Goal: Task Accomplishment & Management: Use online tool/utility

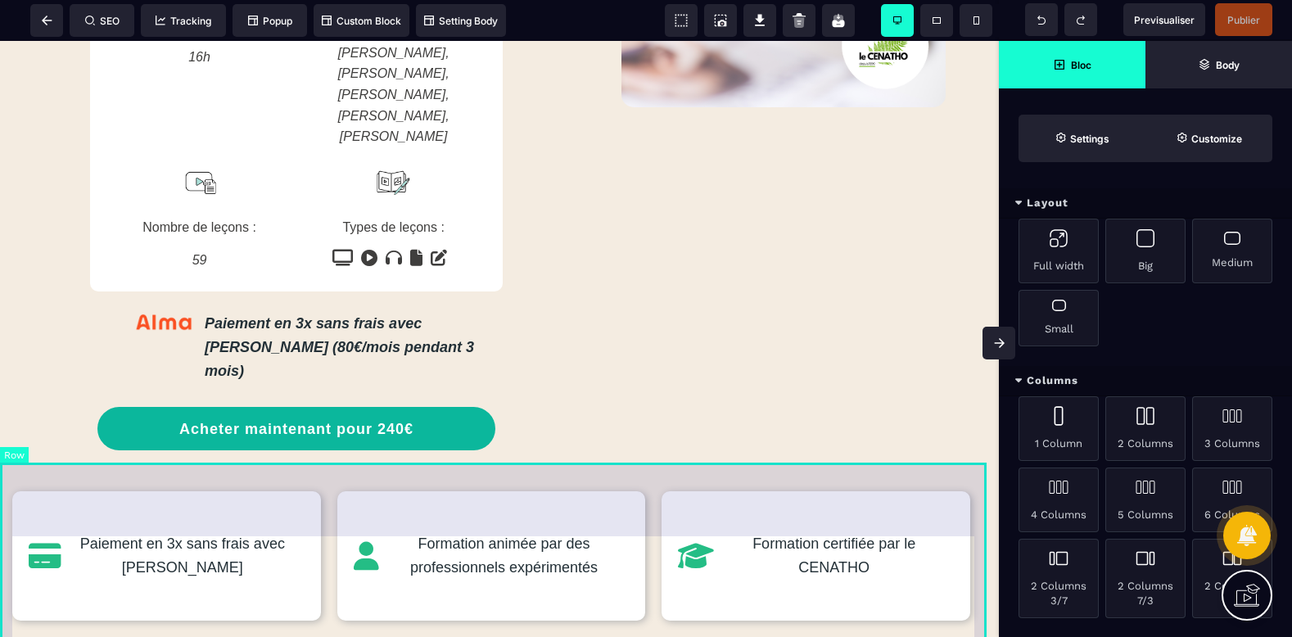
scroll to position [573, 0]
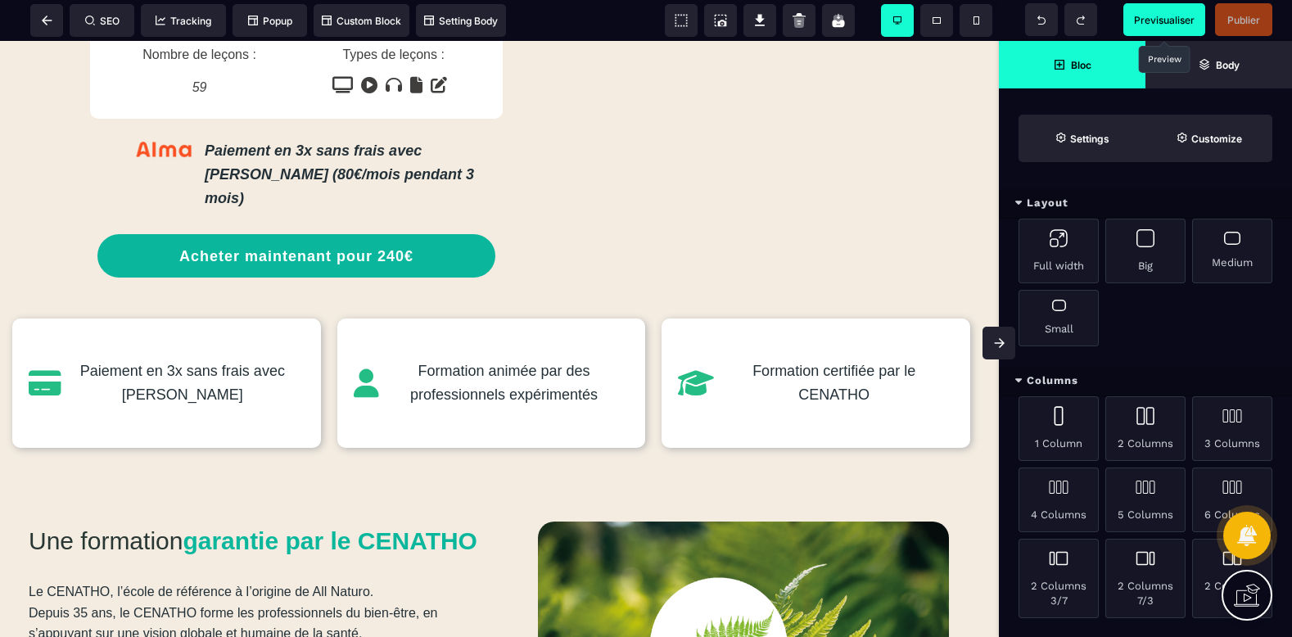
click at [1165, 23] on span "Previsualiser" at bounding box center [1164, 20] width 61 height 12
click at [52, 16] on span at bounding box center [46, 20] width 33 height 33
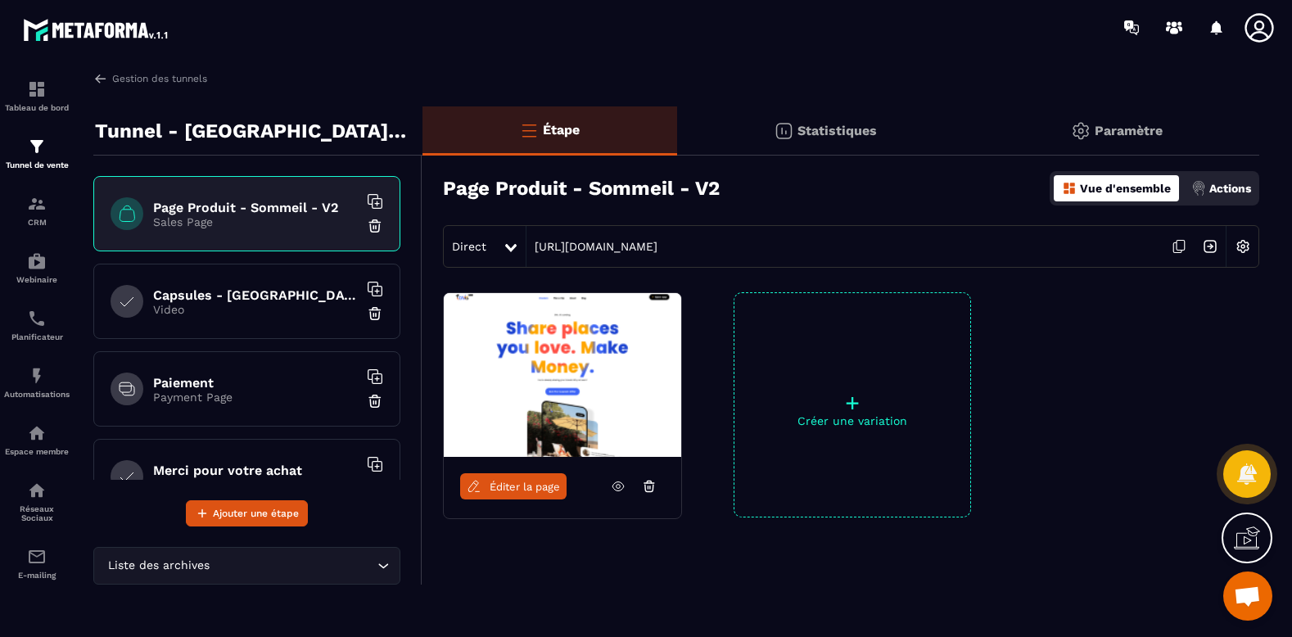
click at [244, 387] on h6 "Paiement" at bounding box center [255, 383] width 205 height 16
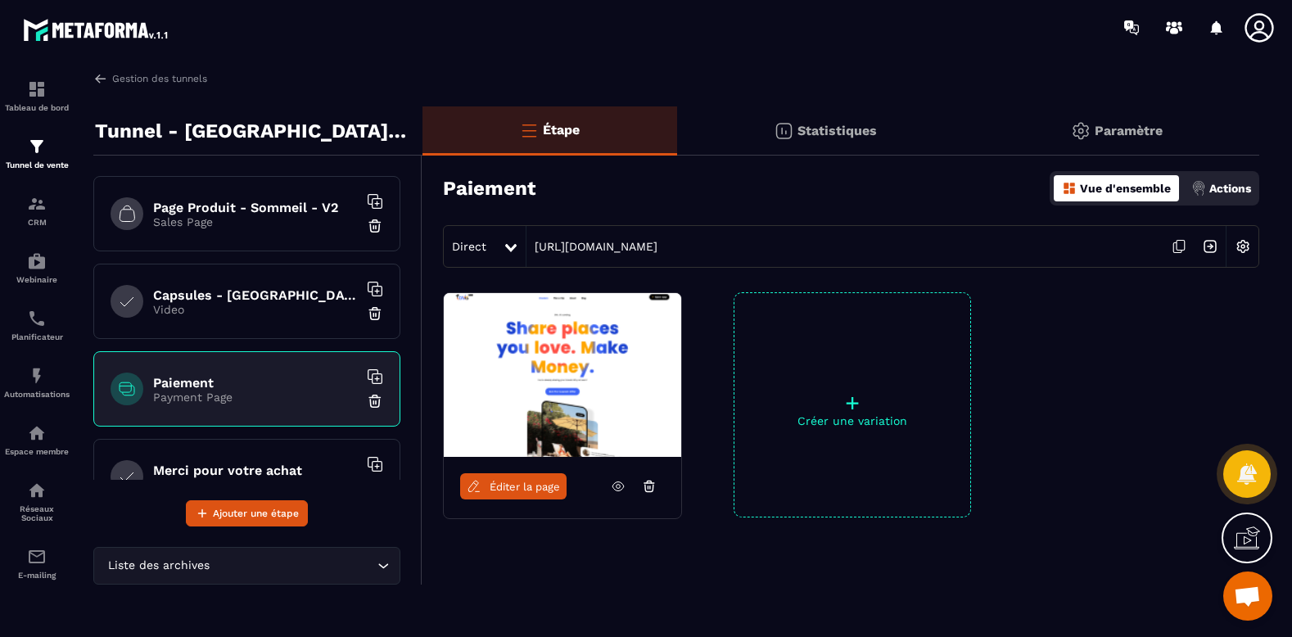
click at [1207, 248] on img at bounding box center [1209, 246] width 31 height 31
click at [51, 157] on div "Tunnel de vente" at bounding box center [36, 153] width 65 height 33
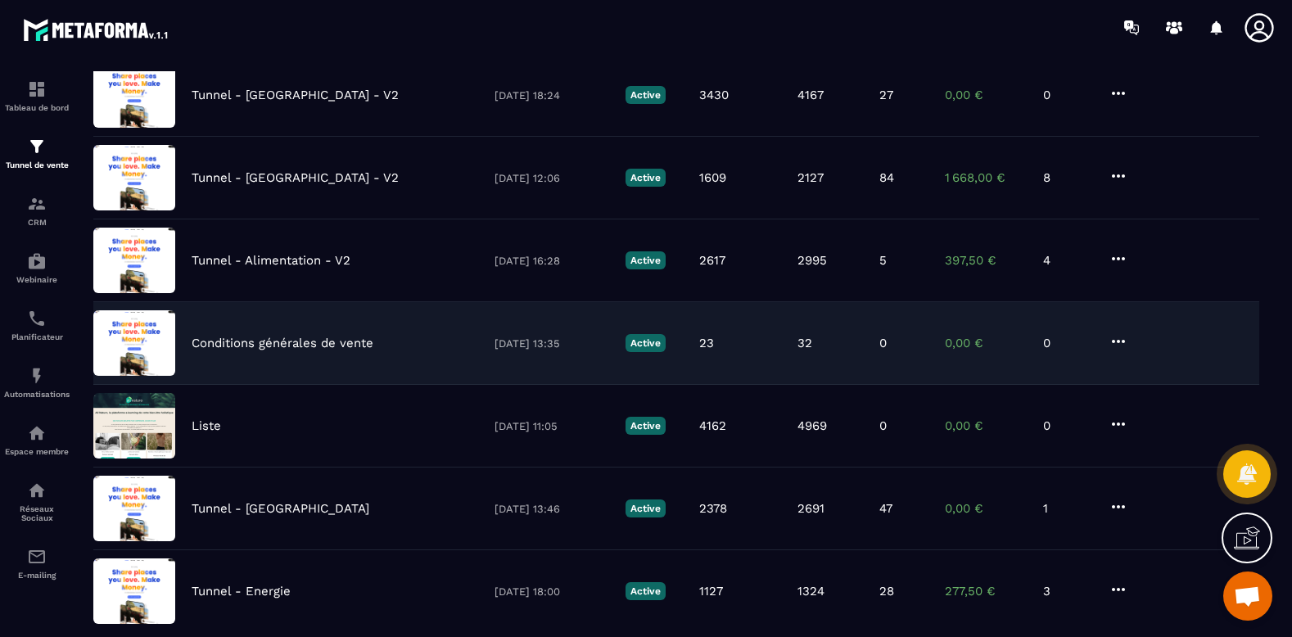
scroll to position [164, 0]
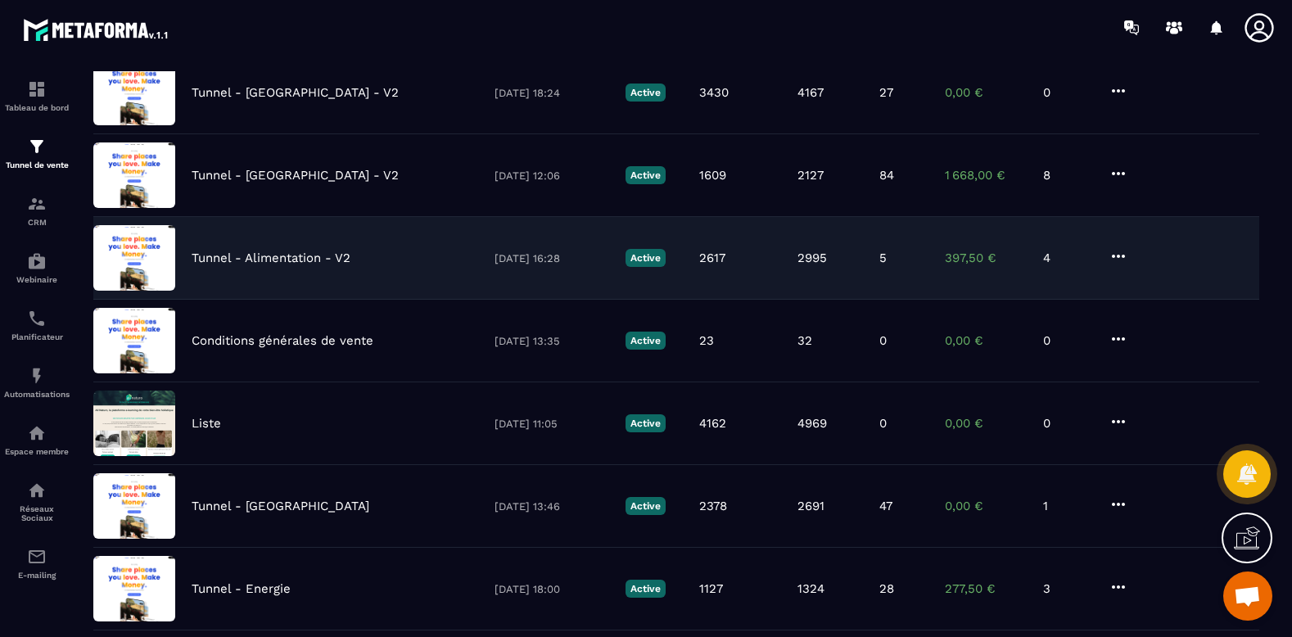
click at [294, 261] on p "Tunnel - Alimentation - V2" at bounding box center [271, 257] width 159 height 15
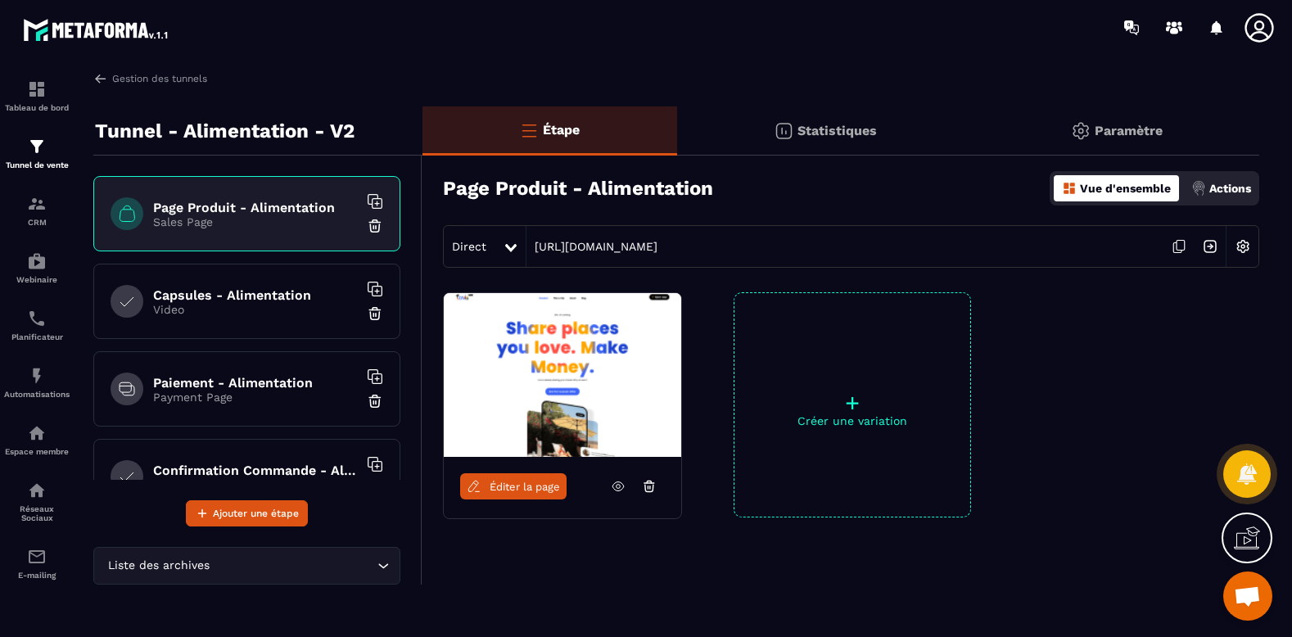
click at [606, 490] on link at bounding box center [618, 486] width 31 height 26
click at [61, 162] on p "Tunnel de vente" at bounding box center [36, 164] width 65 height 9
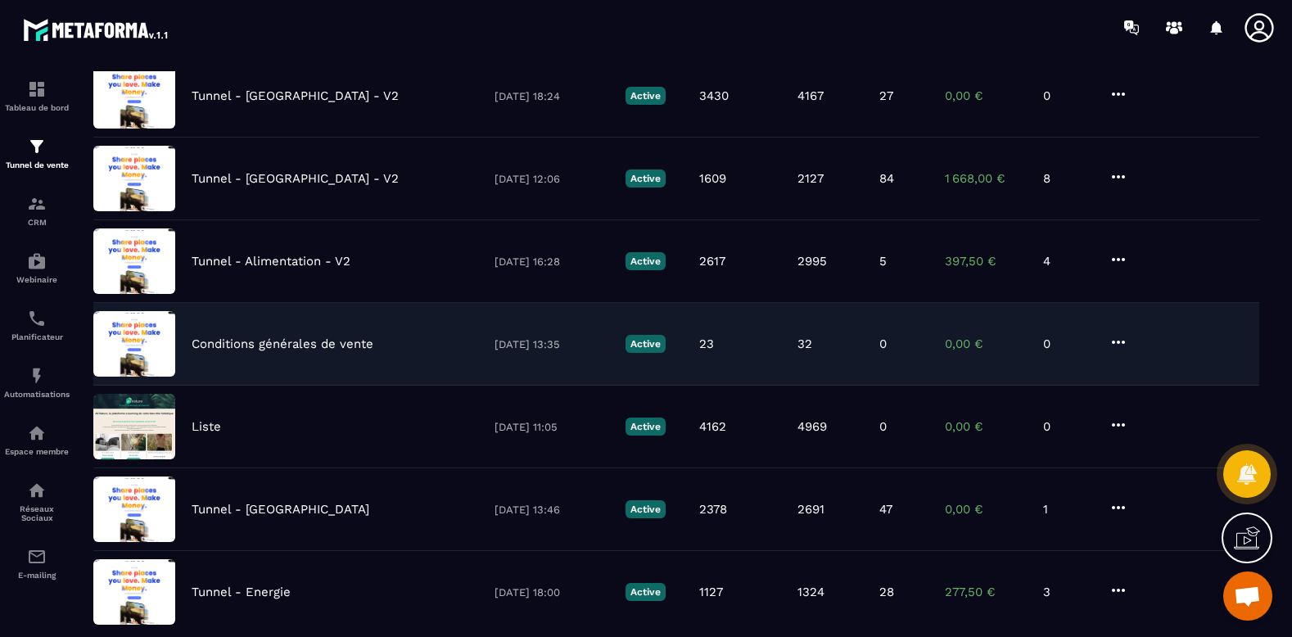
scroll to position [164, 0]
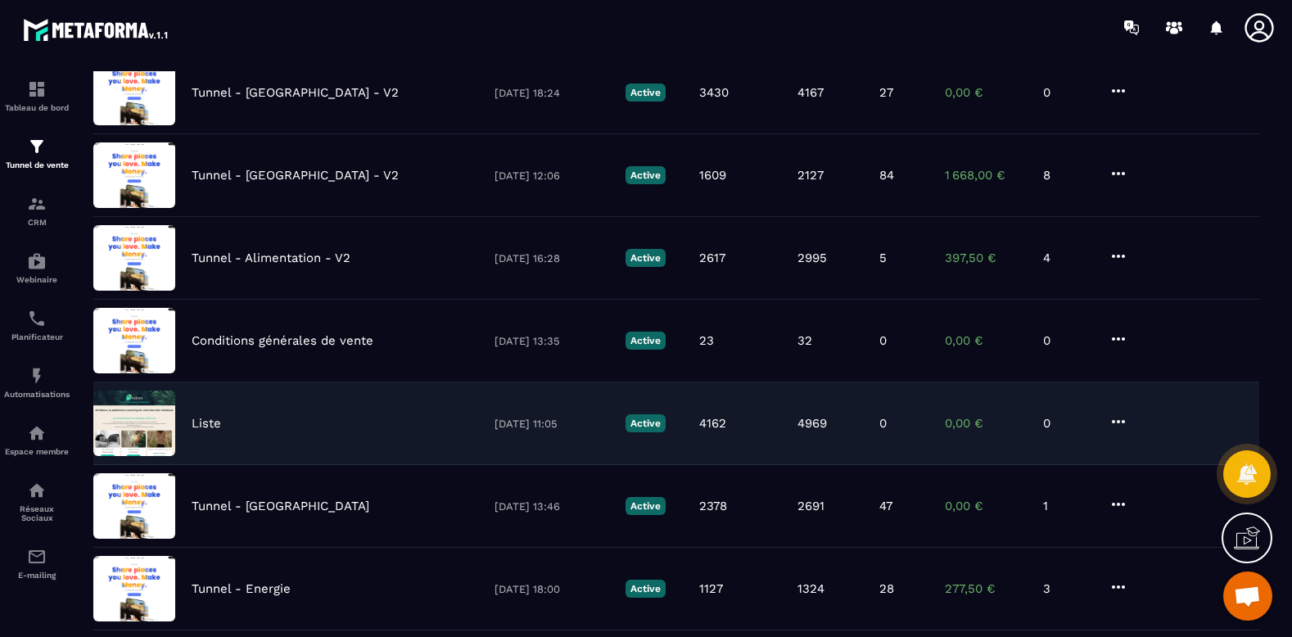
click at [203, 425] on p "Liste" at bounding box center [206, 423] width 29 height 15
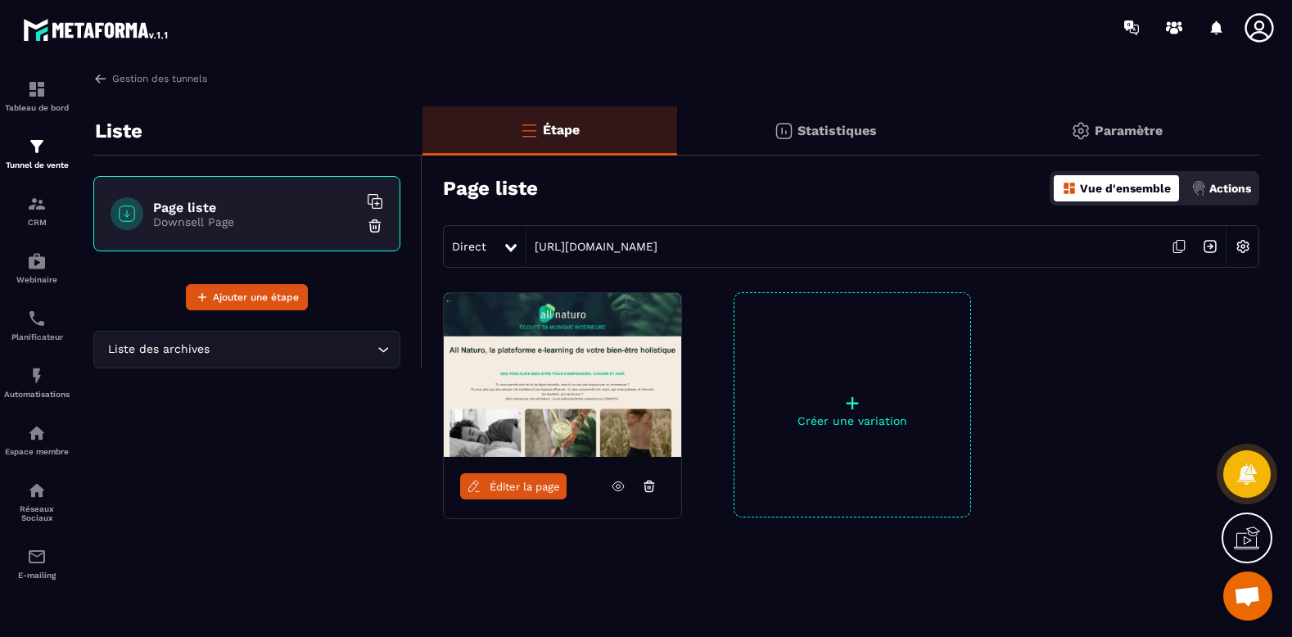
click at [1176, 238] on icon at bounding box center [1178, 246] width 31 height 31
click at [29, 158] on div "Tunnel de vente" at bounding box center [36, 153] width 65 height 33
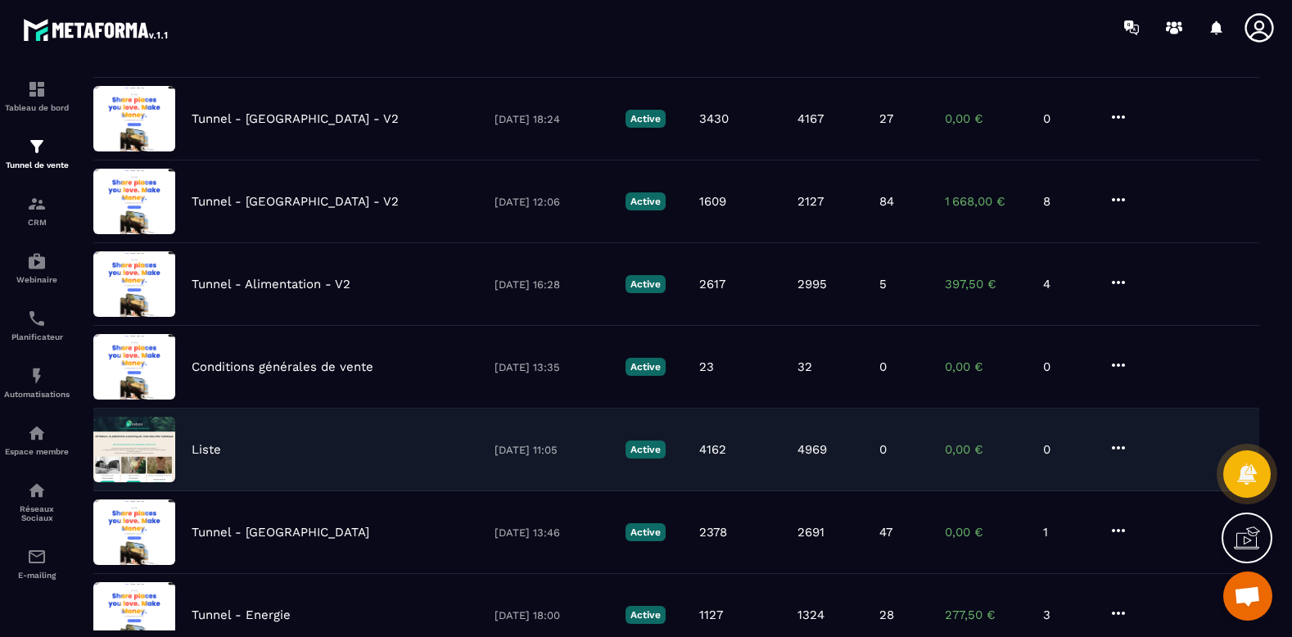
scroll to position [429, 0]
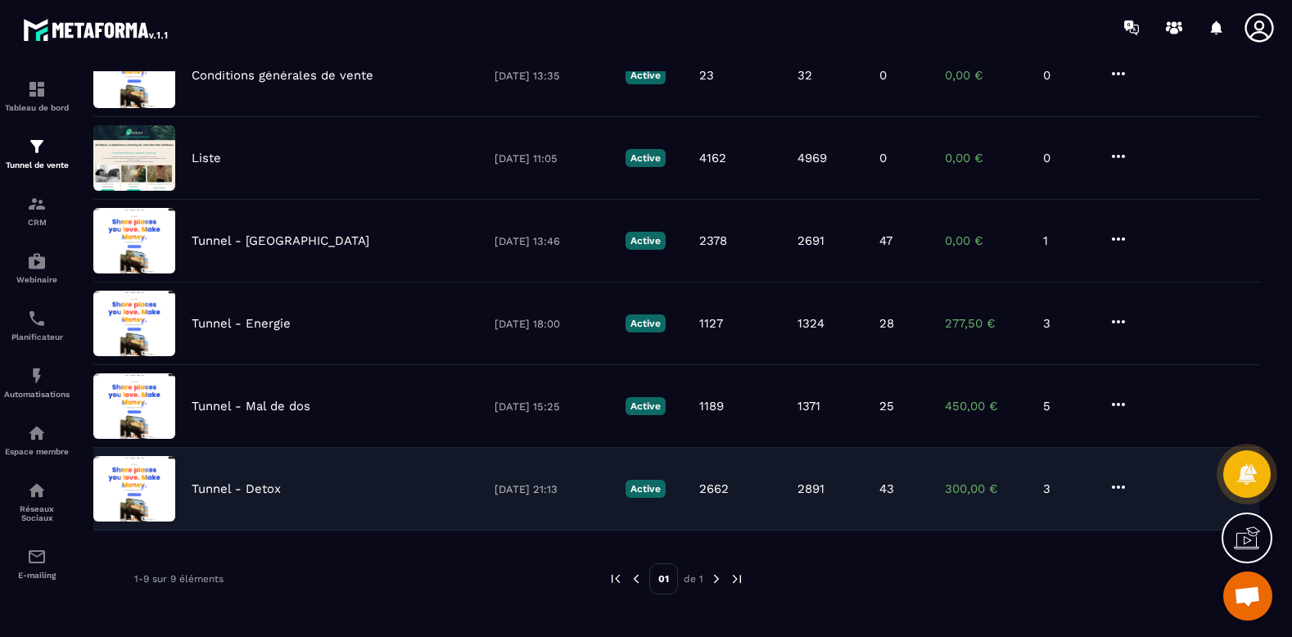
click at [264, 468] on div "Tunnel - Detox [DATE] 21:13 Active 2662 2891 43 300,00 € 3" at bounding box center [676, 489] width 1166 height 83
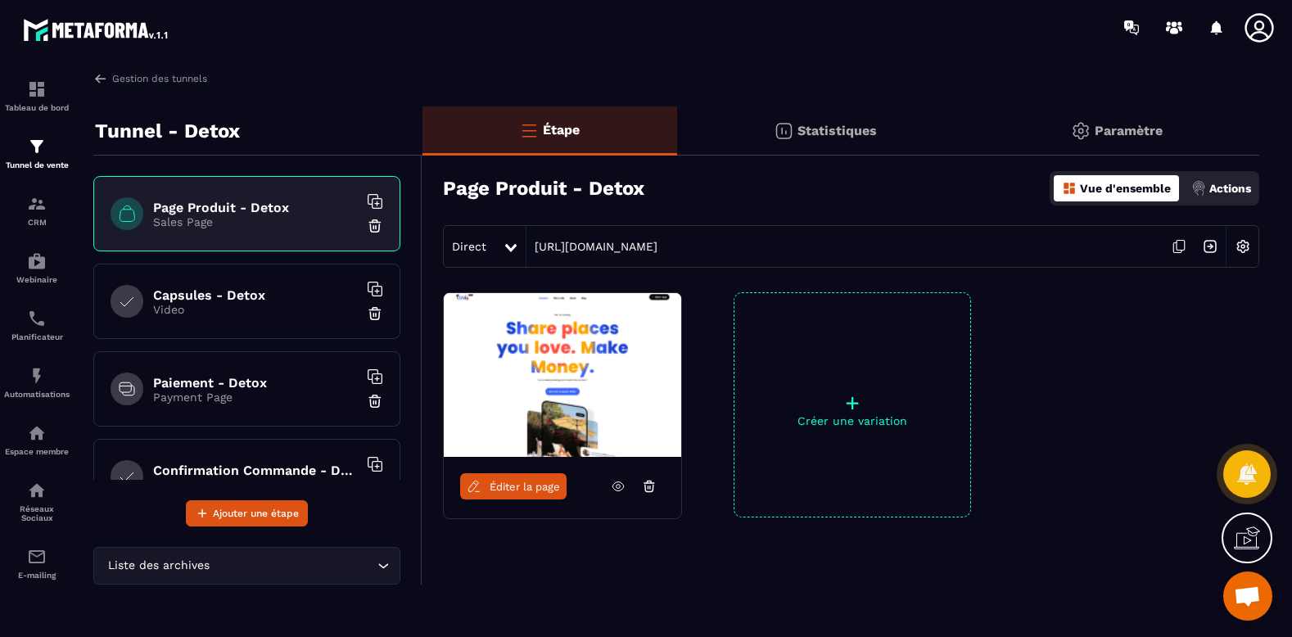
click at [203, 289] on h6 "Capsules - Detox" at bounding box center [255, 295] width 205 height 16
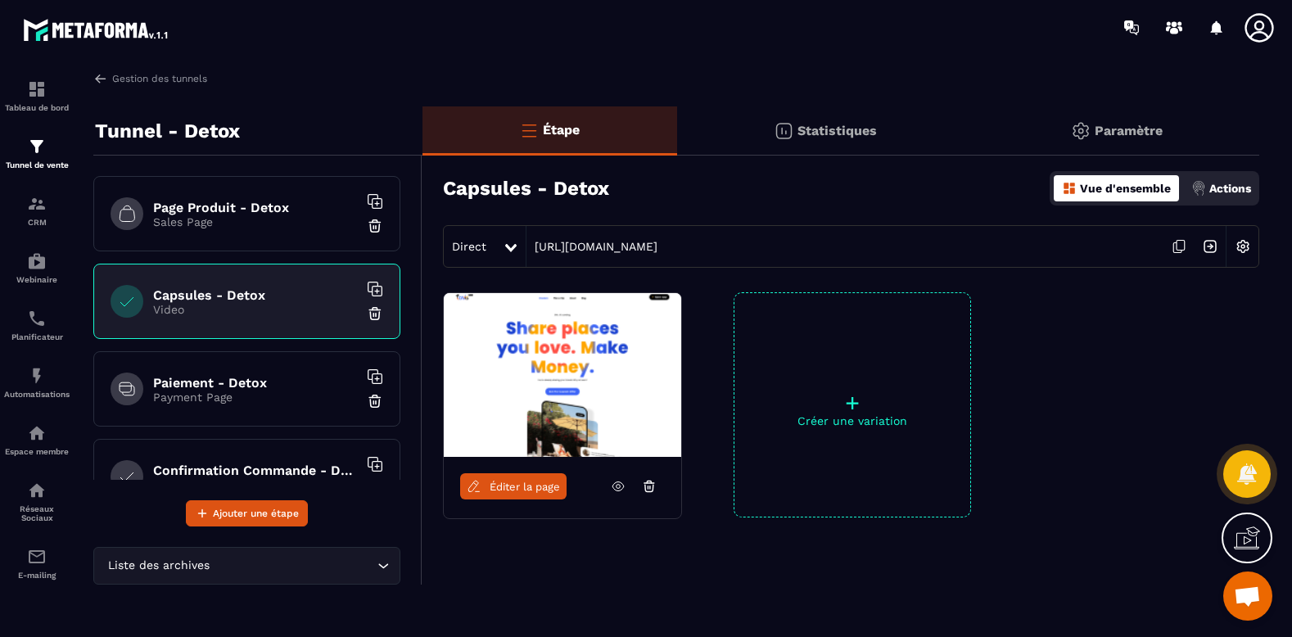
click at [257, 245] on div "Page Produit - Detox Sales Page" at bounding box center [246, 213] width 307 height 75
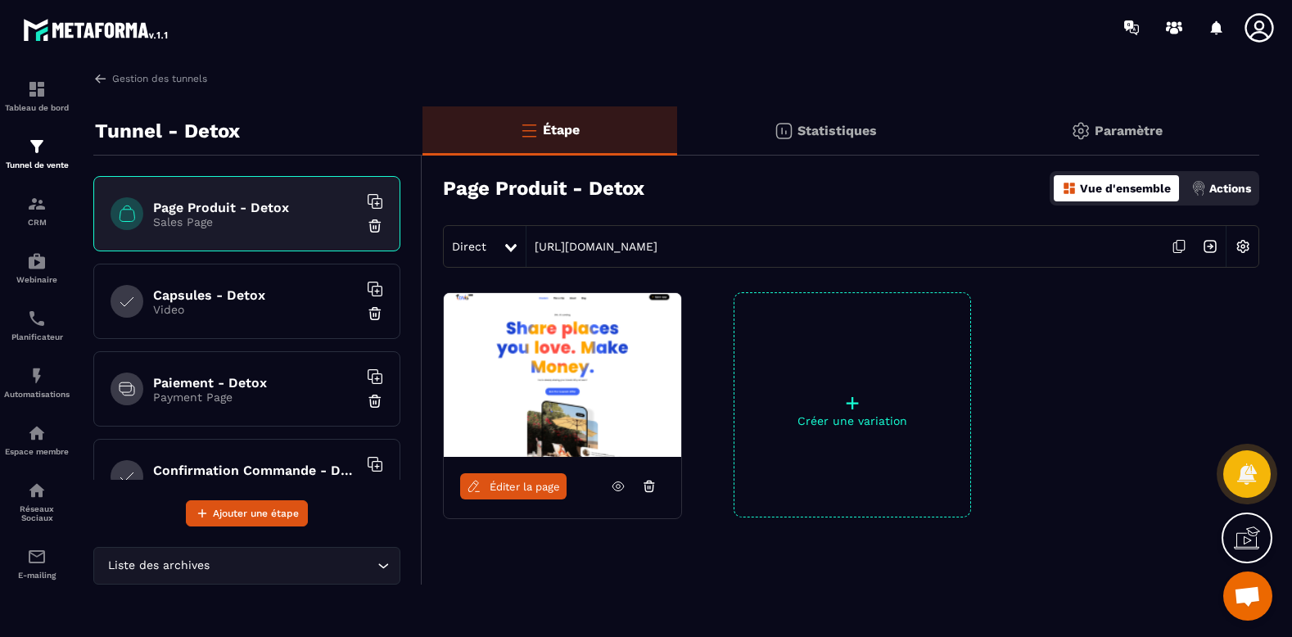
click at [522, 476] on link "Éditer la page" at bounding box center [513, 486] width 106 height 26
